Goal: Task Accomplishment & Management: Use online tool/utility

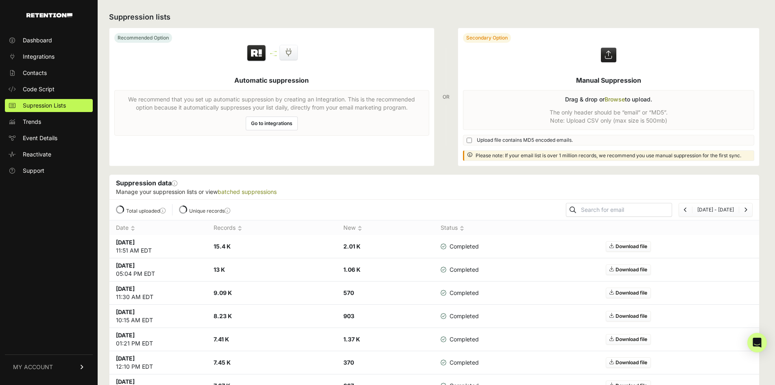
click at [614, 98] on label at bounding box center [609, 97] width 302 height 138
click at [0, 0] on input "file" at bounding box center [0, 0] width 0 height 0
